Goal: Navigation & Orientation: Find specific page/section

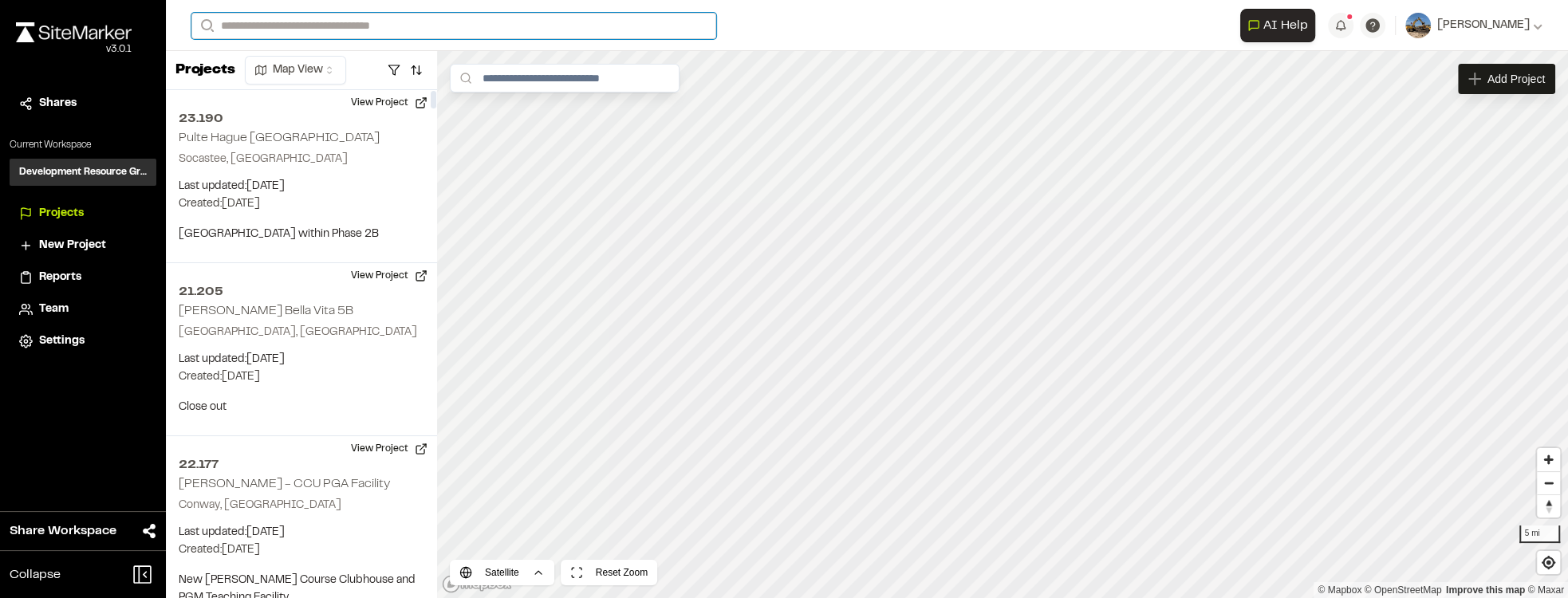
click at [267, 29] on input "Search" at bounding box center [453, 26] width 525 height 27
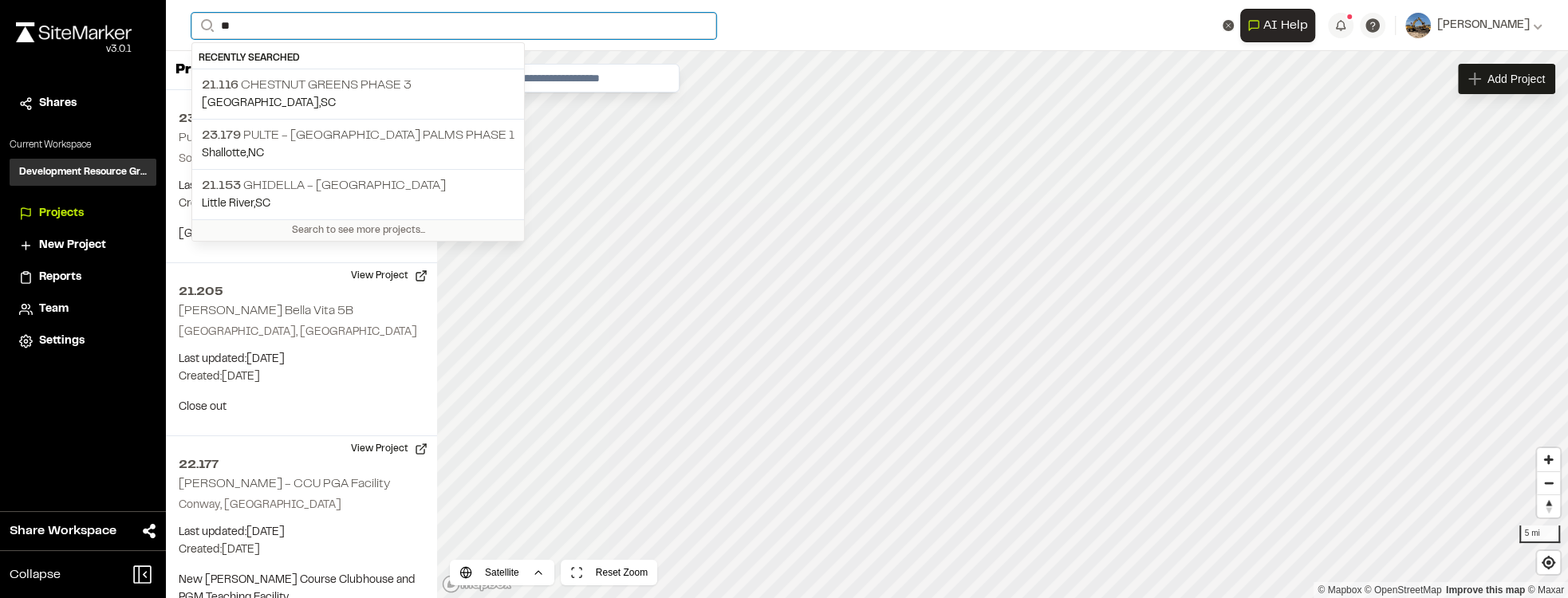
type input "*"
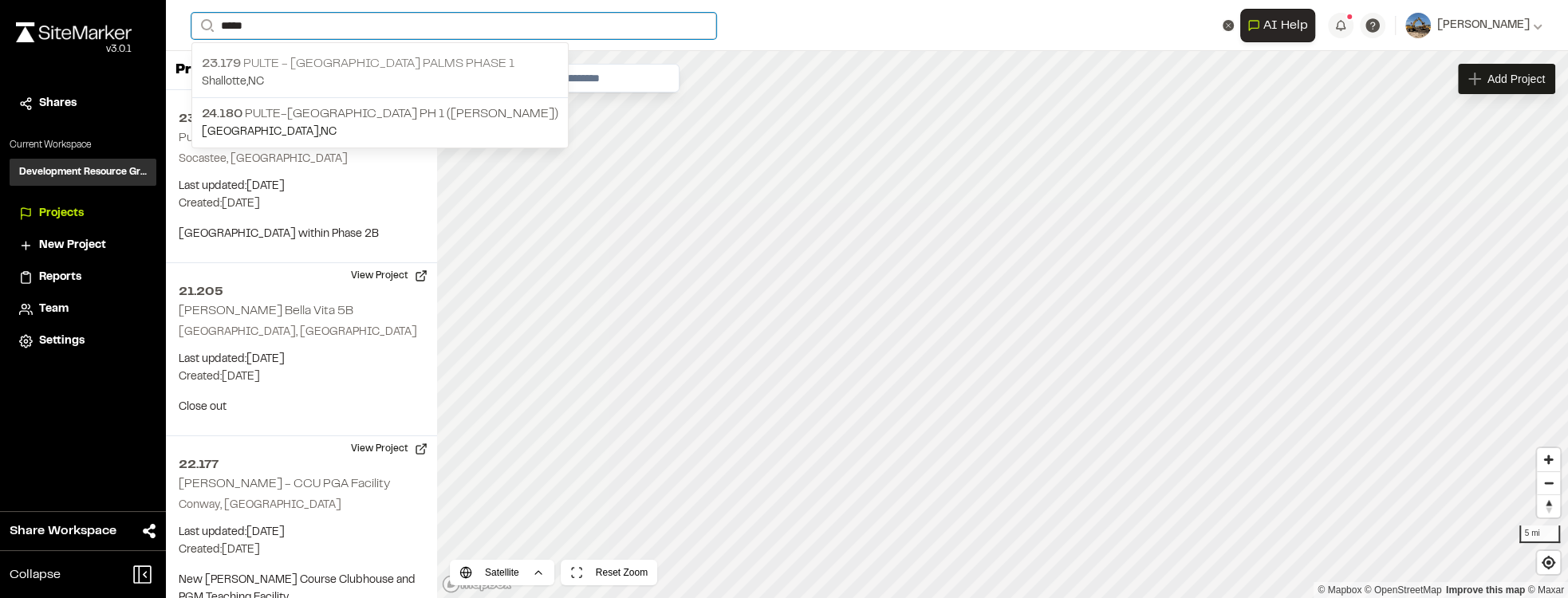
type input "*****"
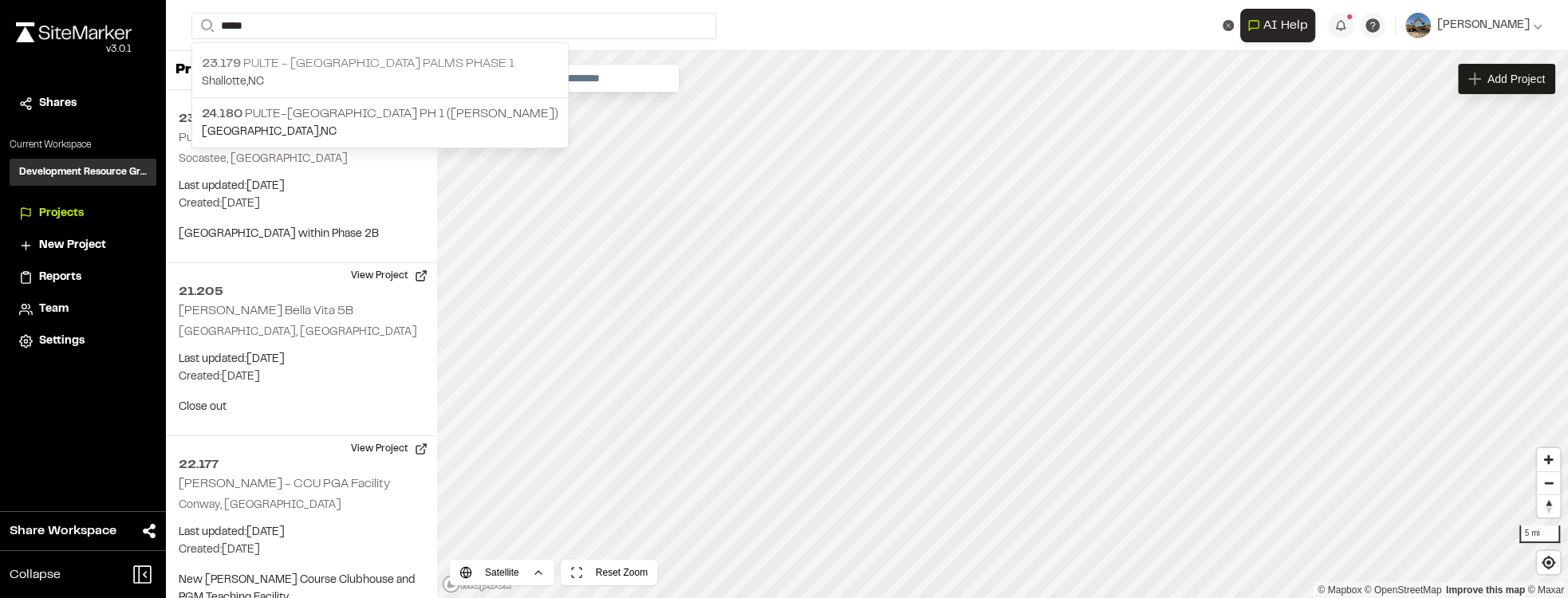
click at [287, 67] on p "23.179 Pulte - [GEOGRAPHIC_DATA] Palms Phase 1" at bounding box center [379, 63] width 356 height 19
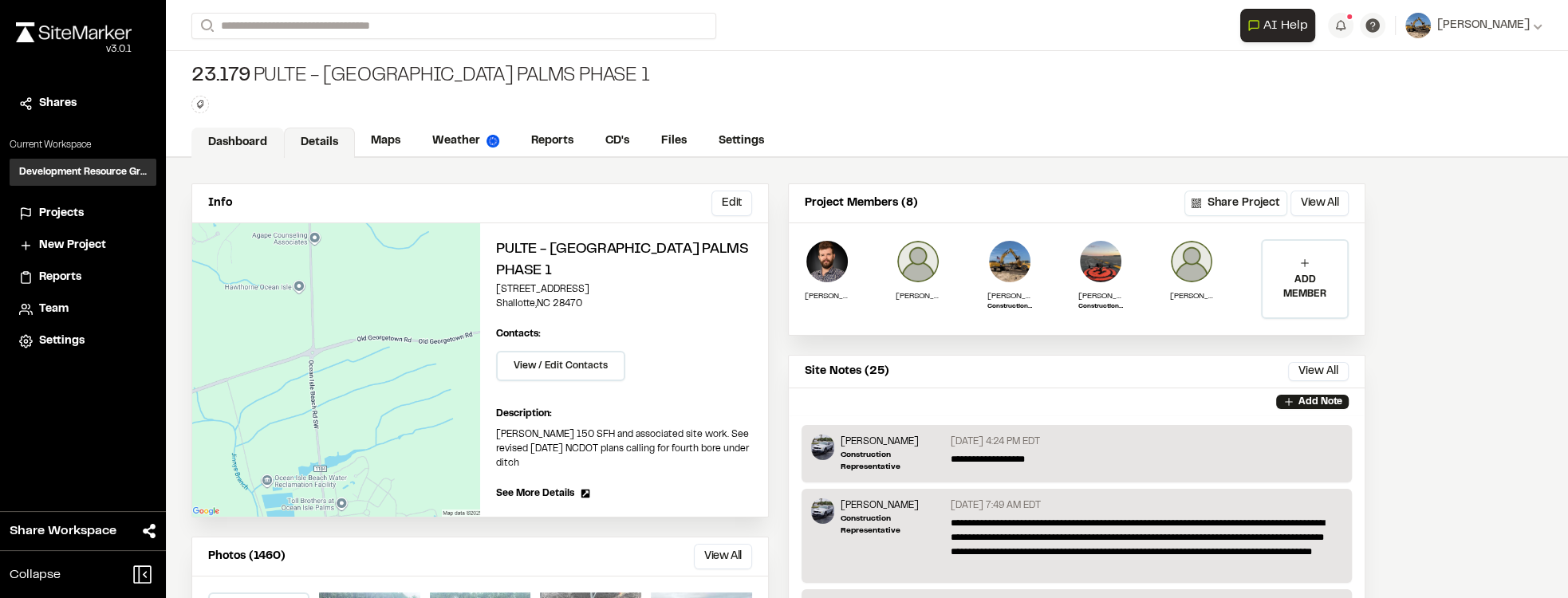
click at [241, 137] on link "Dashboard" at bounding box center [237, 143] width 92 height 31
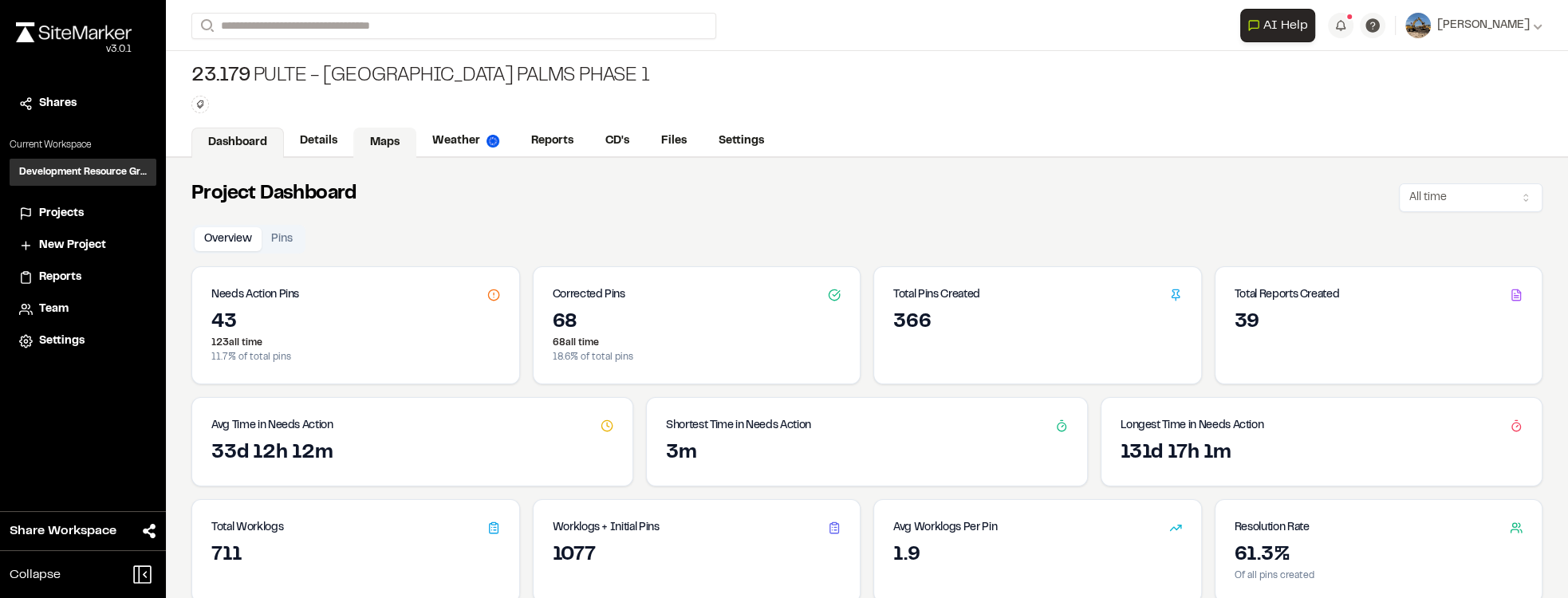
click at [353, 144] on link "Maps" at bounding box center [385, 143] width 63 height 31
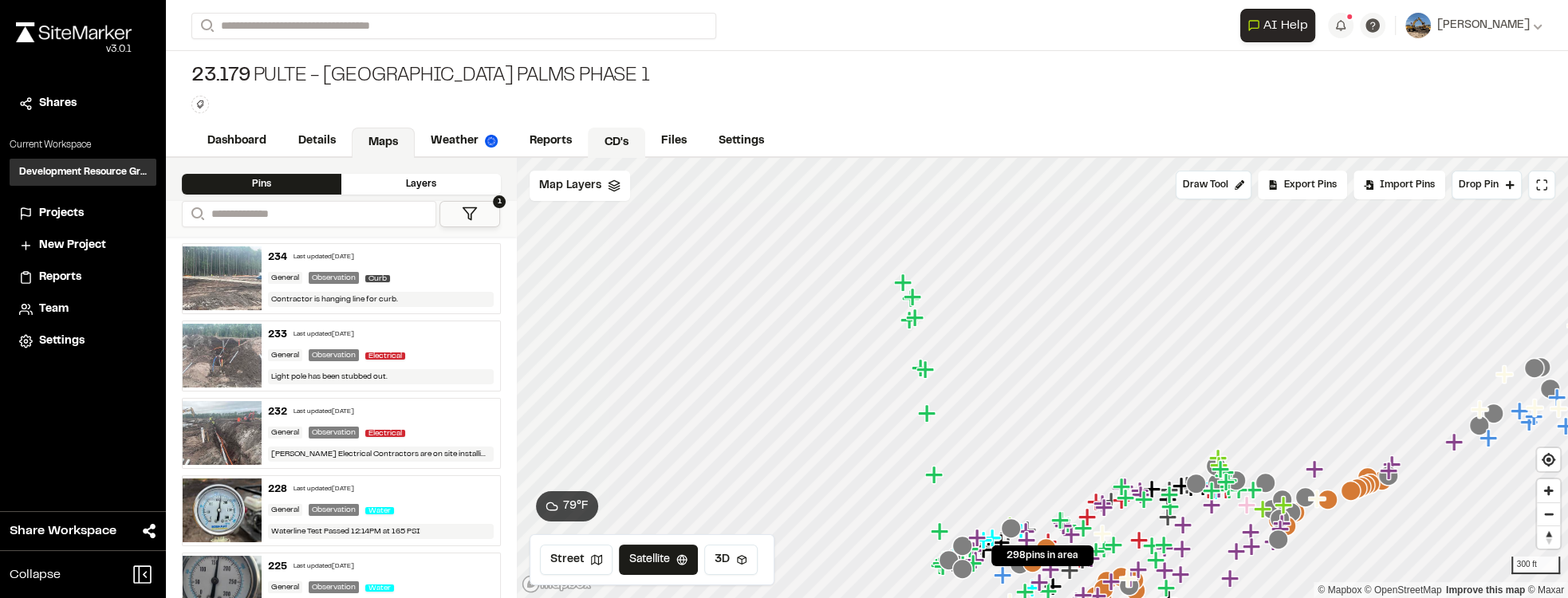
click at [600, 137] on link "CD's" at bounding box center [617, 143] width 58 height 31
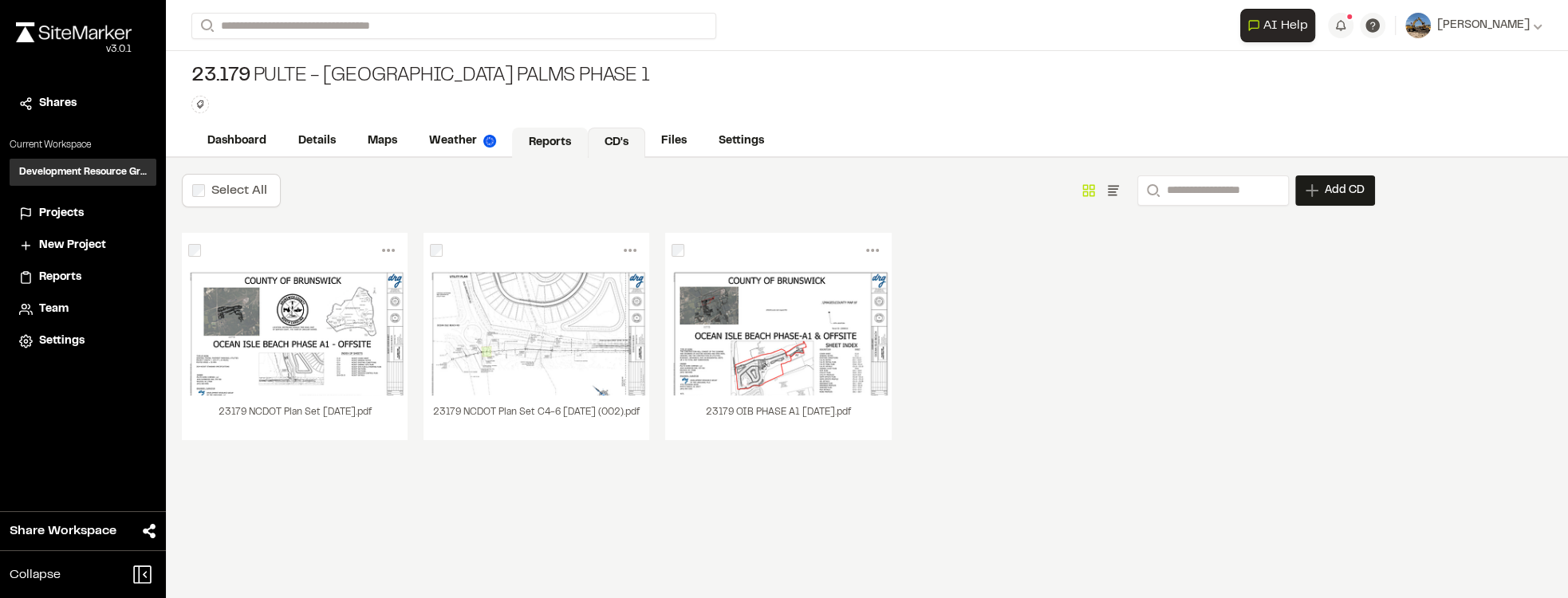
click at [547, 132] on link "Reports" at bounding box center [549, 143] width 75 height 31
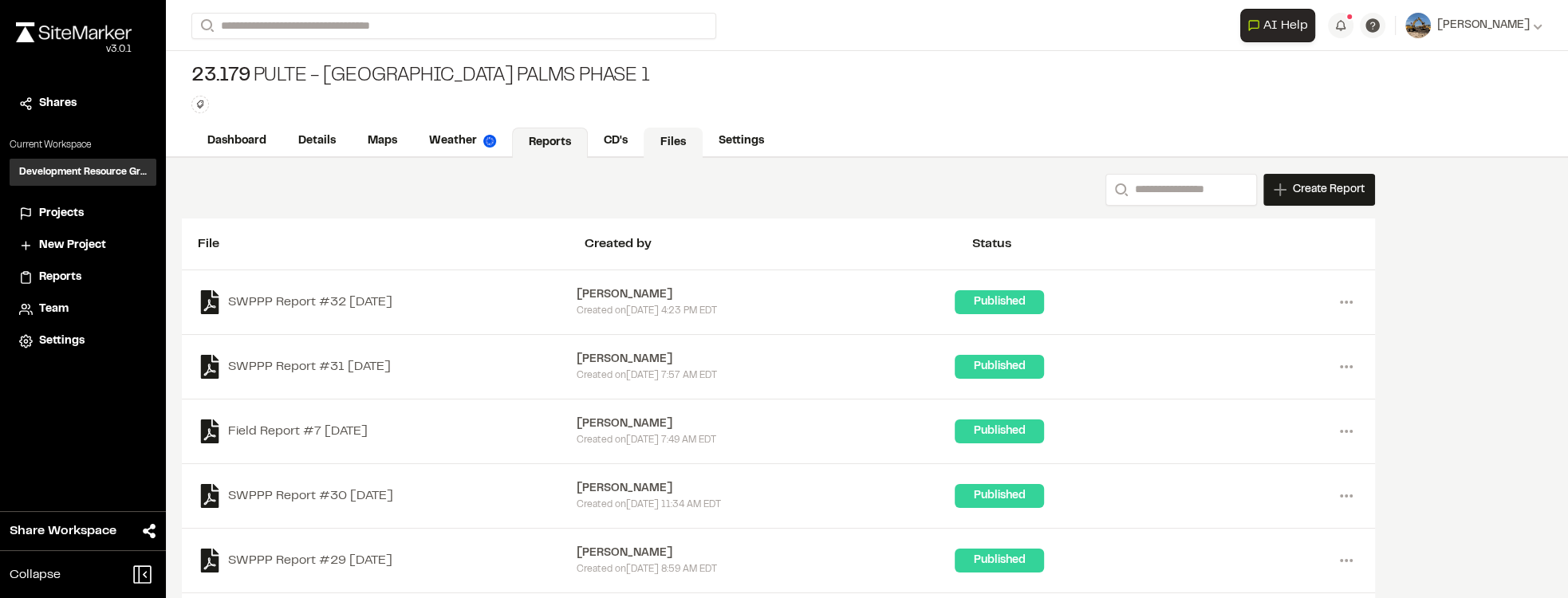
click at [659, 132] on link "Files" at bounding box center [673, 143] width 60 height 31
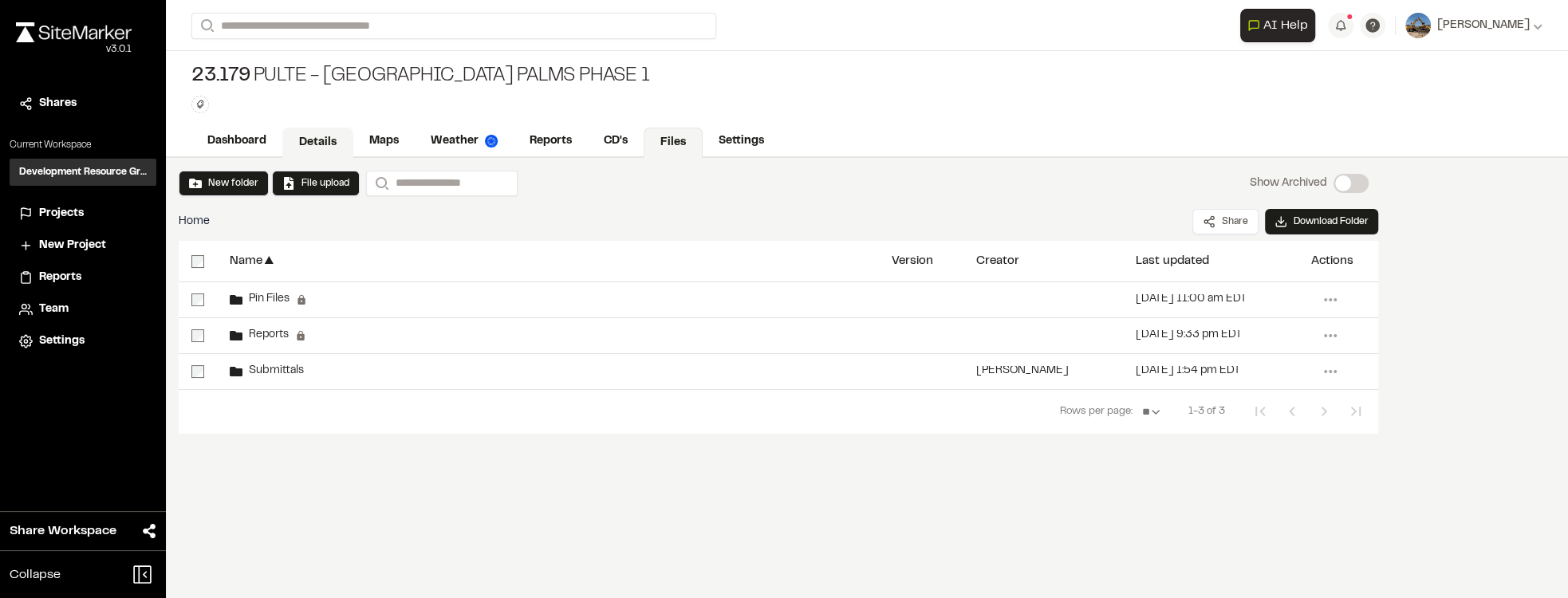
click at [351, 144] on link "Details" at bounding box center [318, 143] width 71 height 31
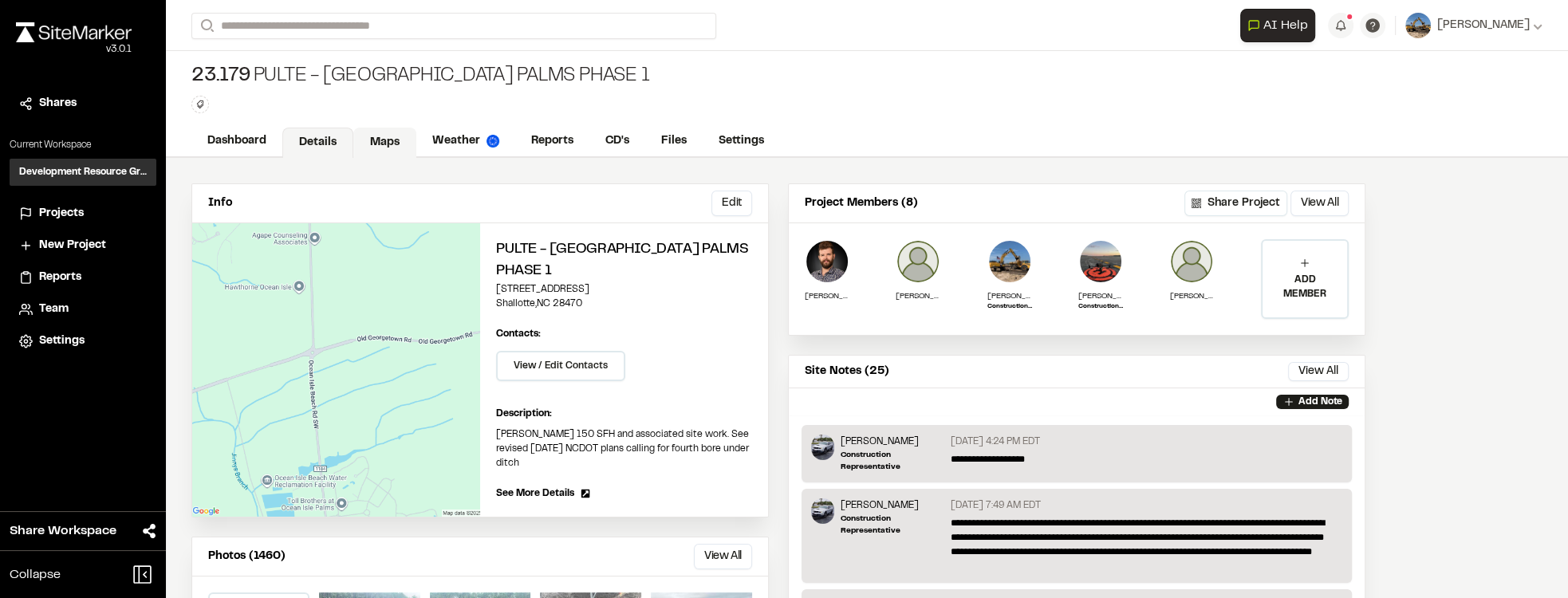
click at [385, 137] on link "Maps" at bounding box center [385, 143] width 63 height 31
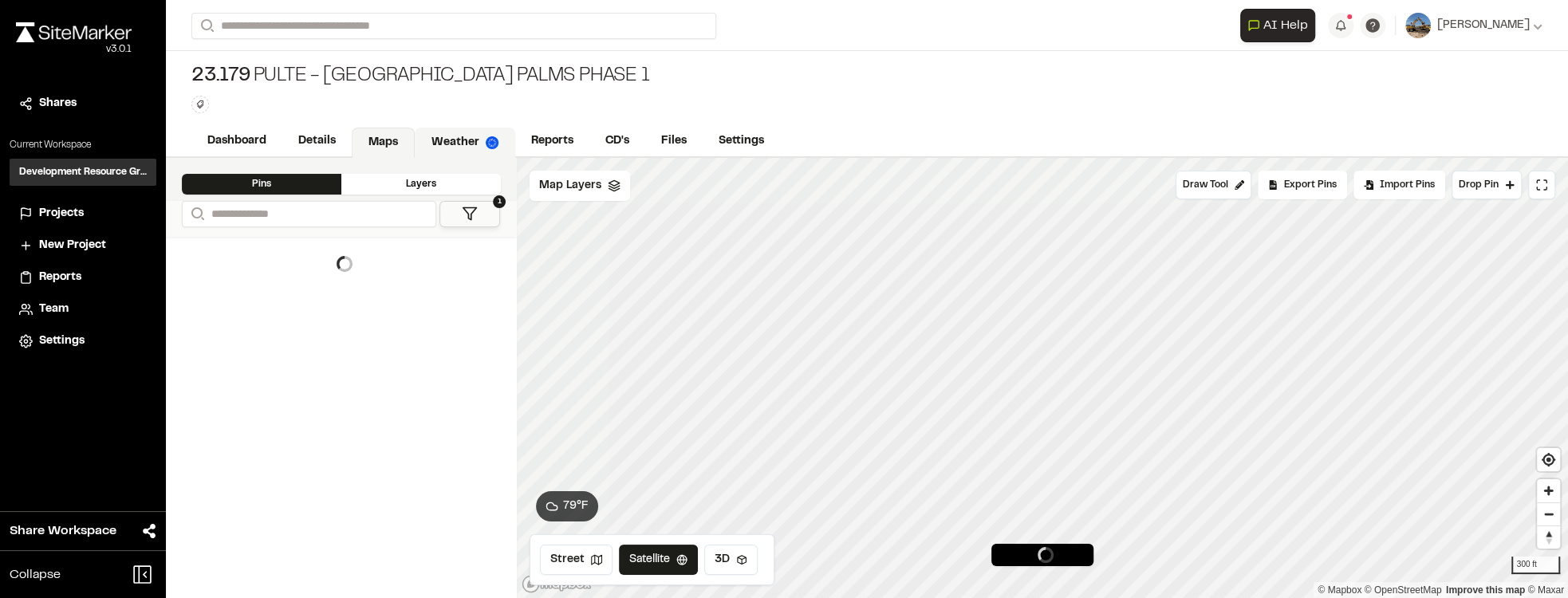
click at [458, 132] on link "Weather" at bounding box center [464, 143] width 100 height 31
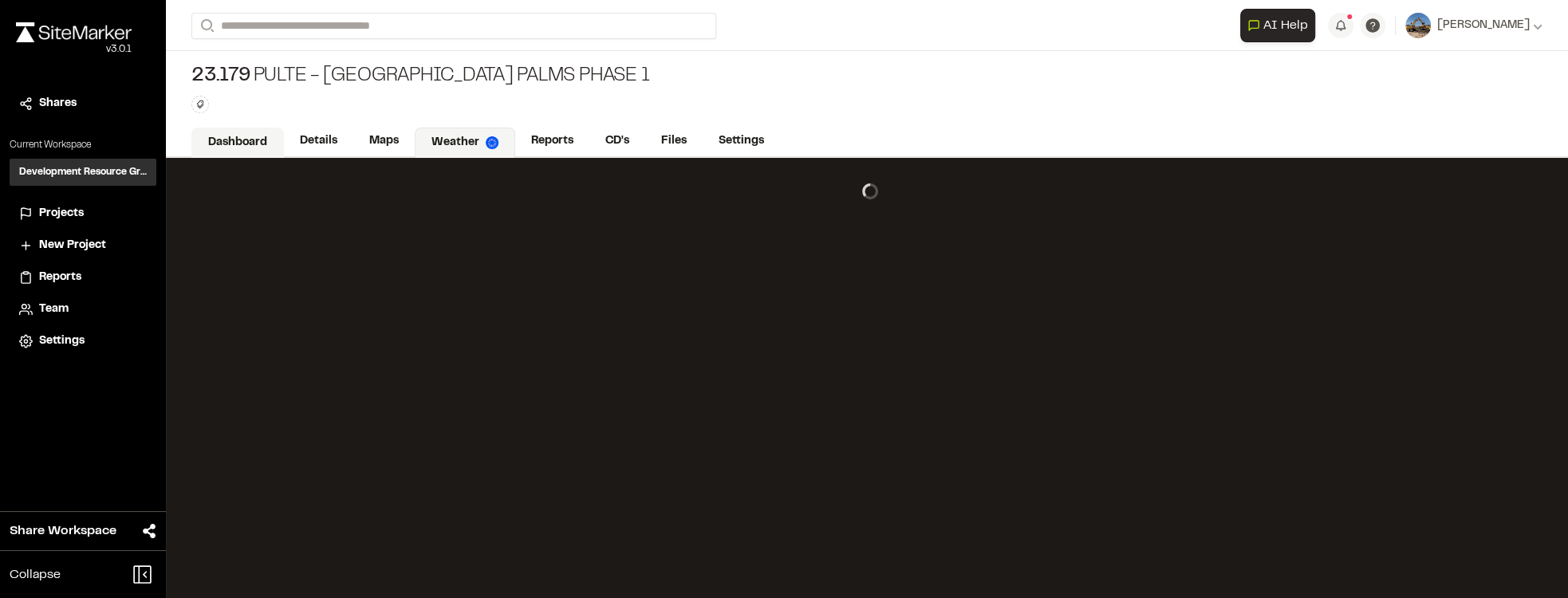
click at [192, 143] on link "Dashboard" at bounding box center [237, 143] width 92 height 31
